Goal: Navigation & Orientation: Find specific page/section

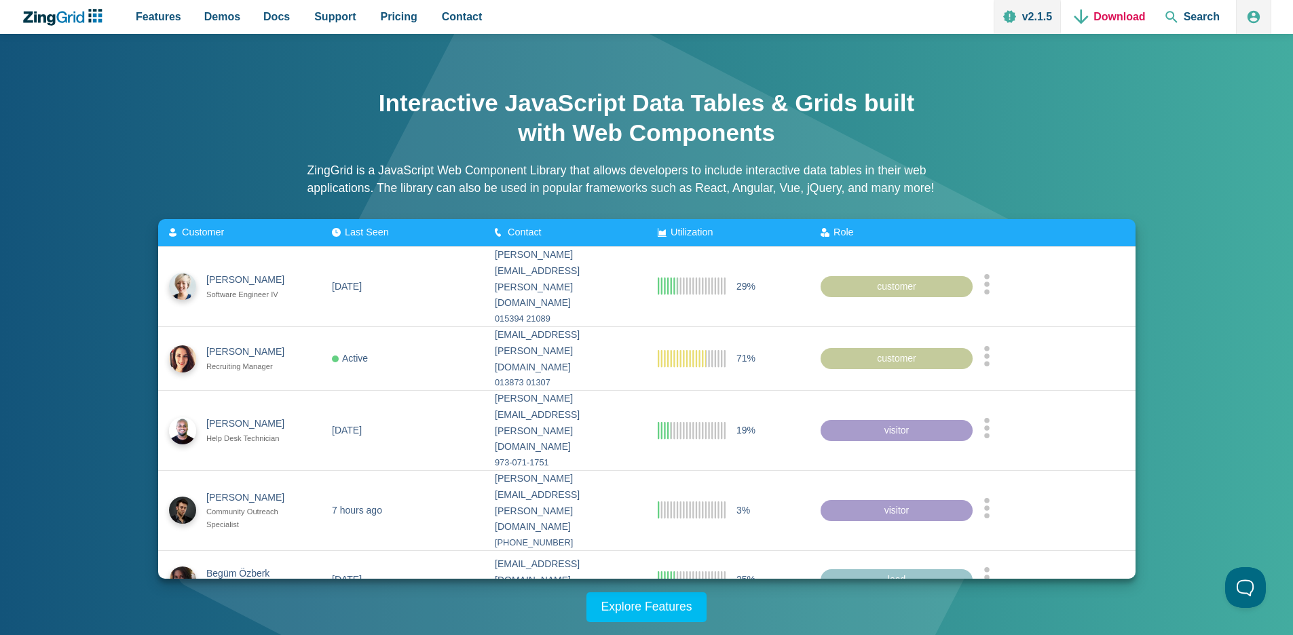
click at [1128, 13] on link "Download" at bounding box center [1109, 17] width 81 height 34
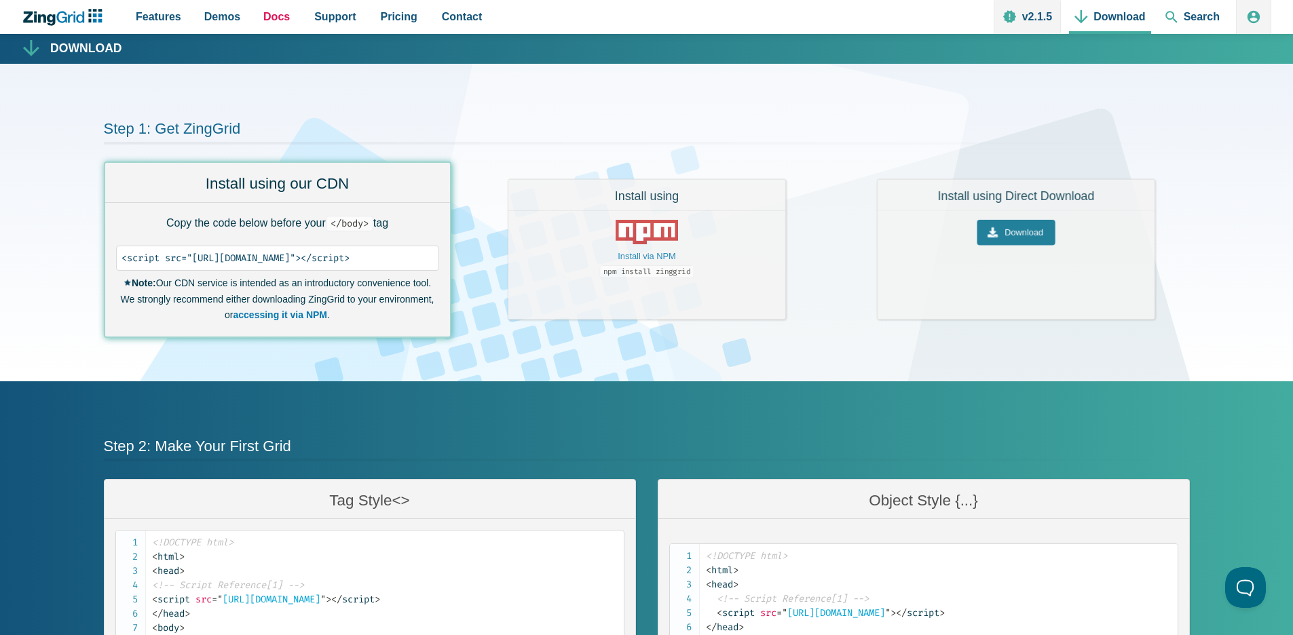
click at [286, 18] on span "Docs" at bounding box center [276, 16] width 26 height 18
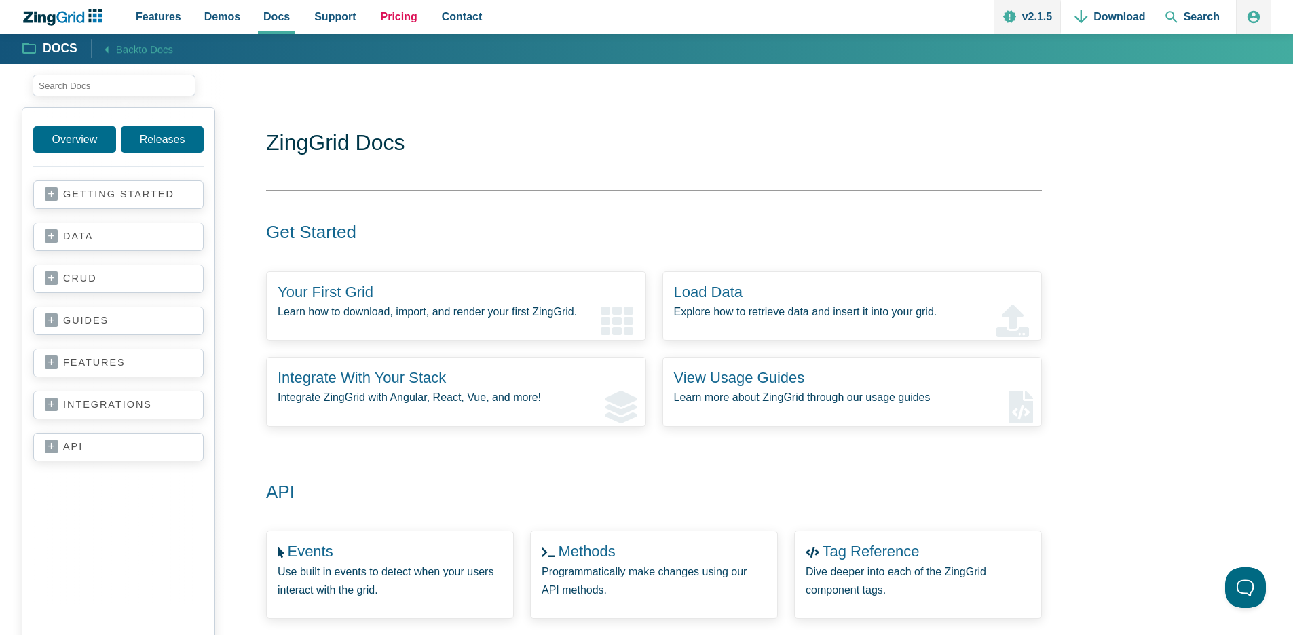
click at [397, 14] on span "Pricing" at bounding box center [399, 16] width 37 height 18
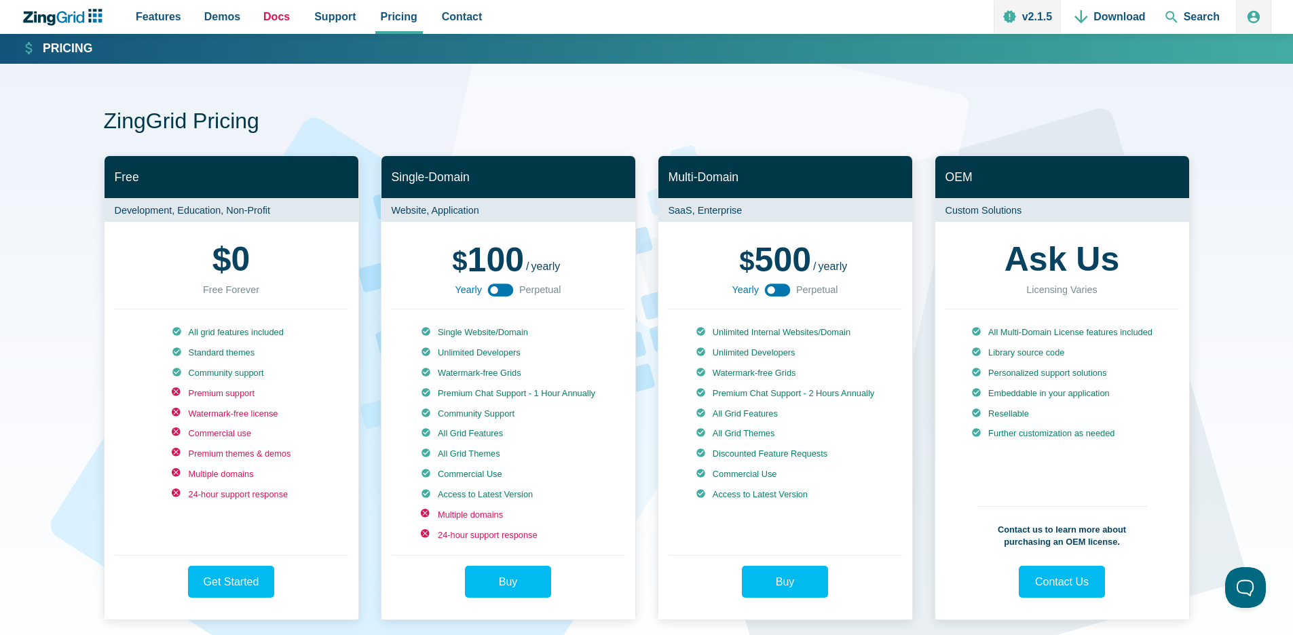
click at [275, 21] on span "Docs" at bounding box center [276, 16] width 26 height 18
